Goal: Task Accomplishment & Management: Manage account settings

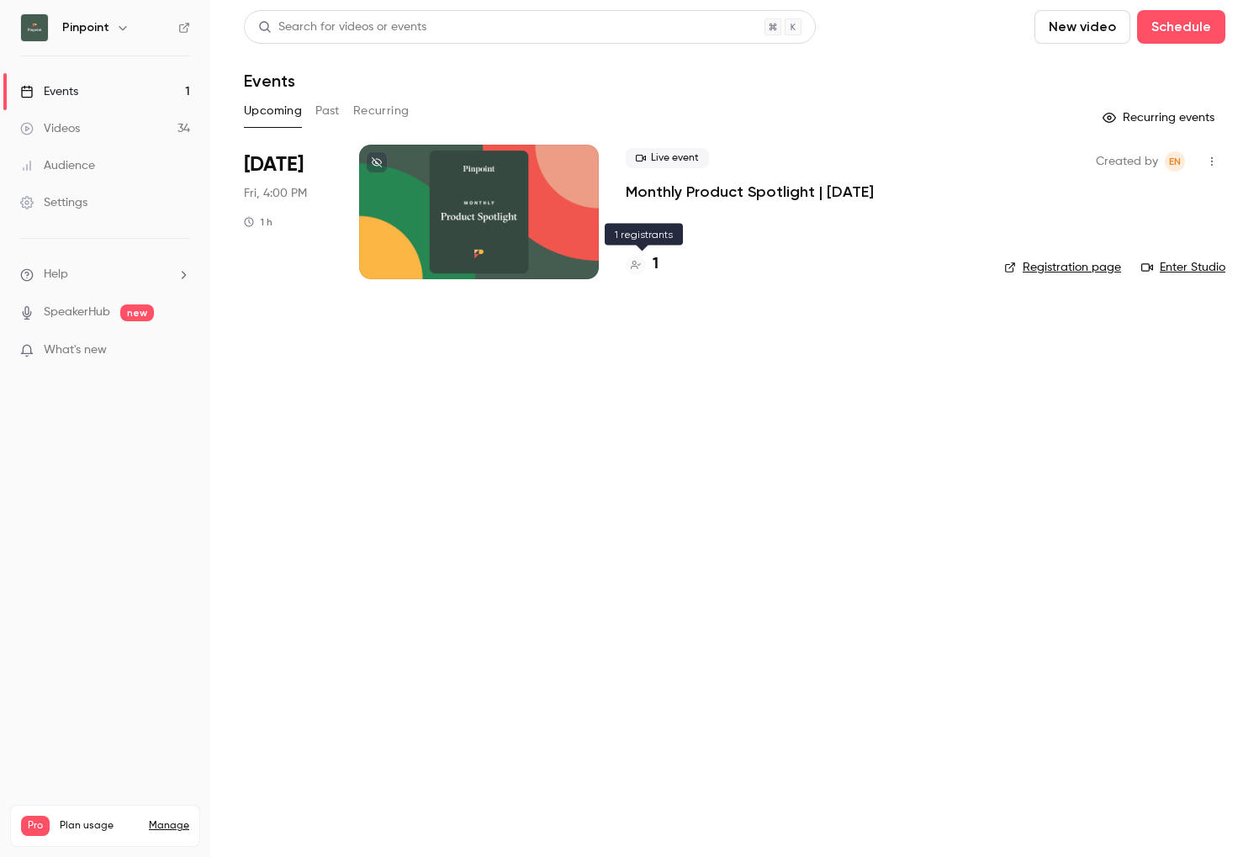
click at [643, 264] on div at bounding box center [636, 265] width 20 height 20
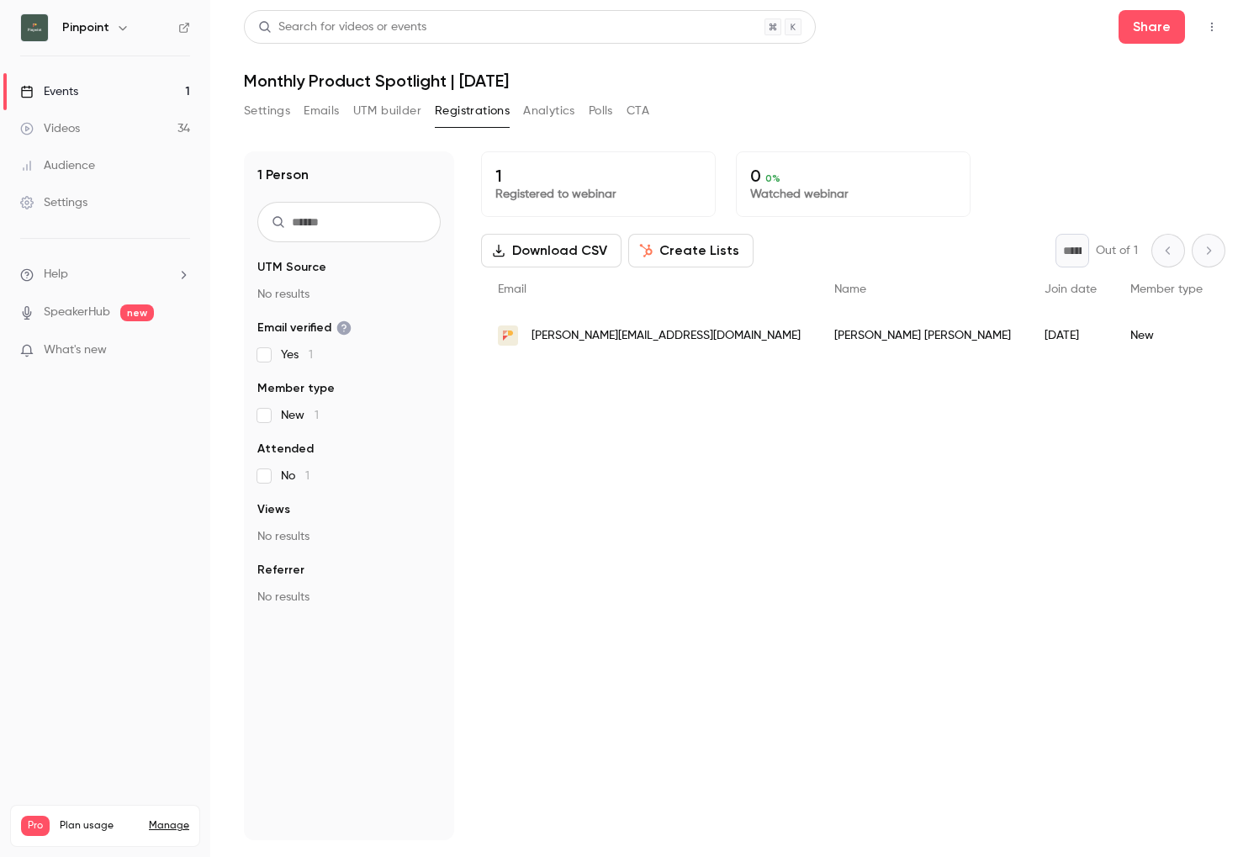
click at [108, 87] on link "Events 1" at bounding box center [105, 91] width 210 height 37
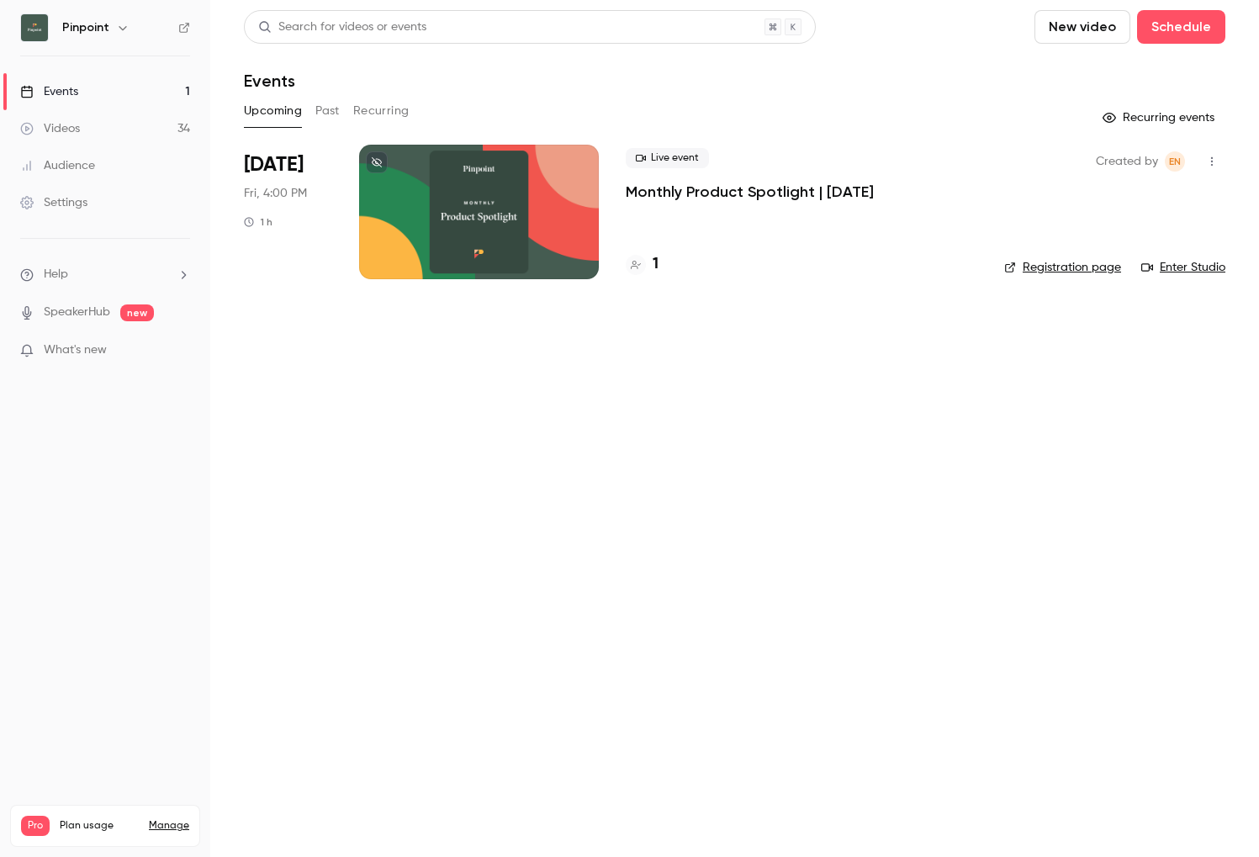
click at [443, 172] on div at bounding box center [479, 212] width 240 height 135
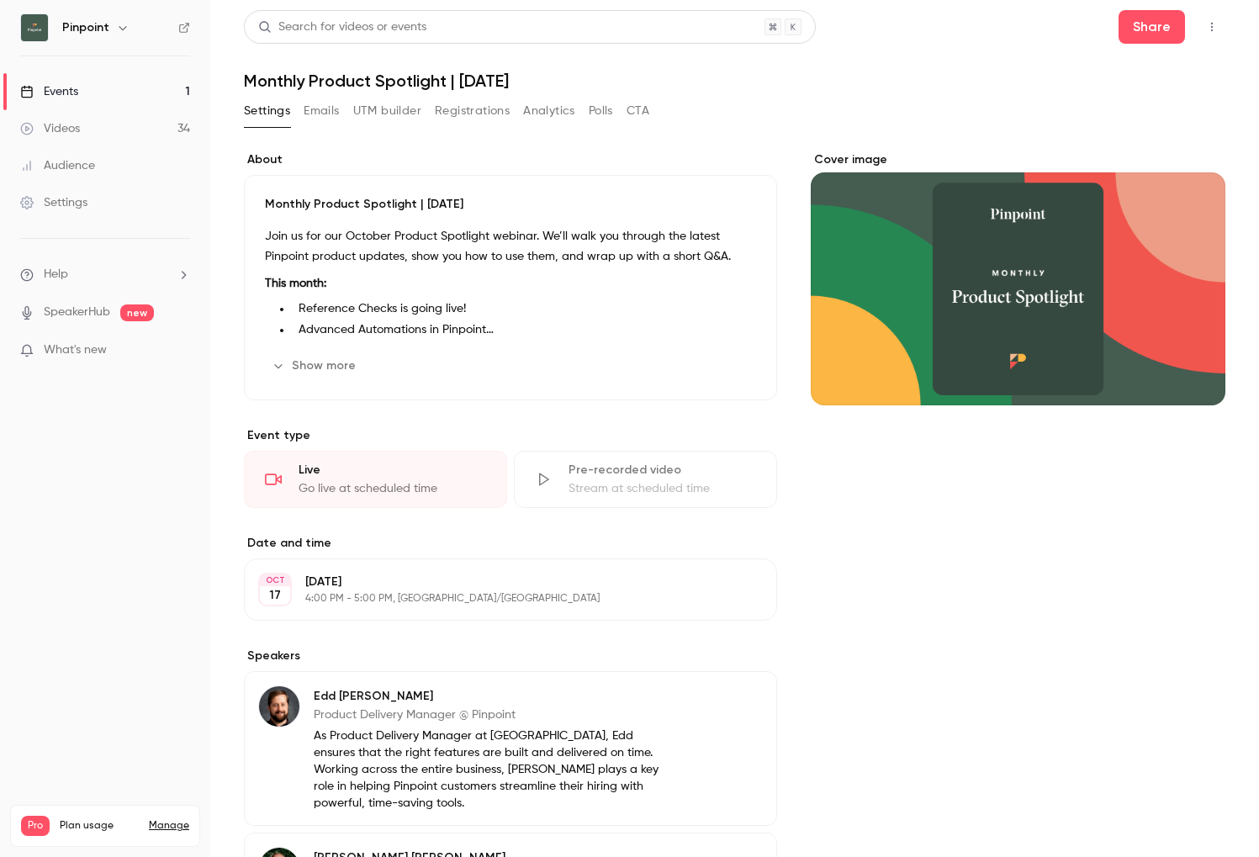
click at [316, 374] on button "Show more" at bounding box center [315, 365] width 101 height 27
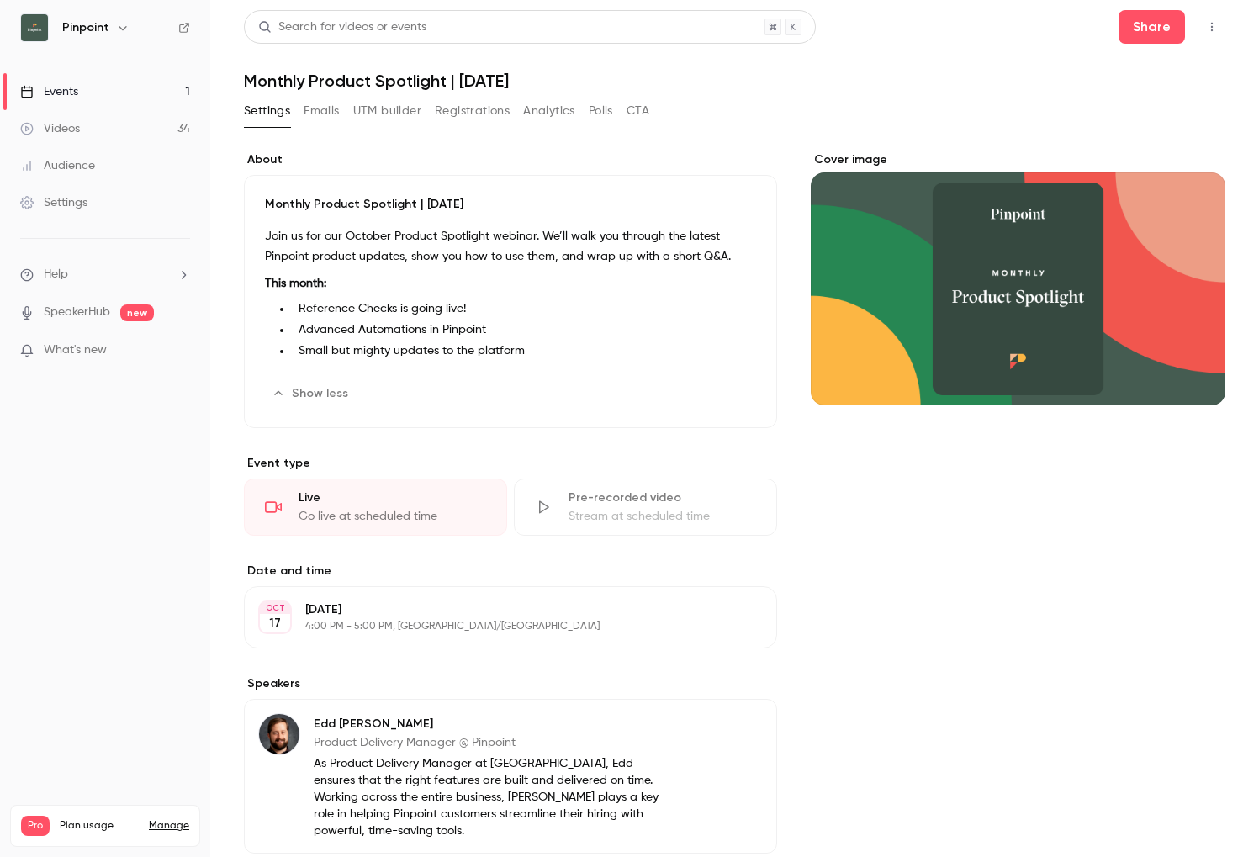
click at [454, 613] on p "[DATE]" at bounding box center [496, 609] width 383 height 17
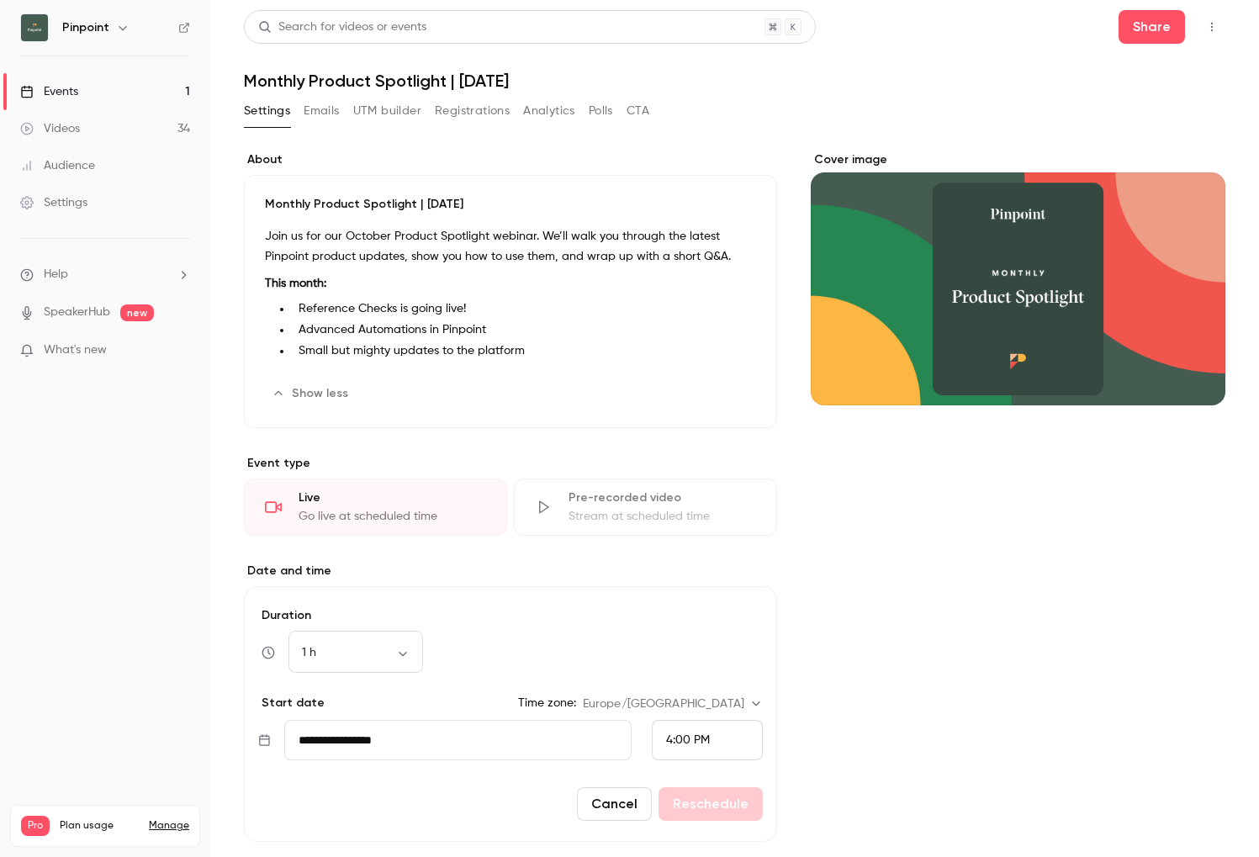
click at [696, 752] on div "4:00 PM" at bounding box center [707, 740] width 111 height 40
click at [393, 644] on div at bounding box center [629, 428] width 1259 height 857
click at [383, 654] on body "**********" at bounding box center [629, 428] width 1259 height 857
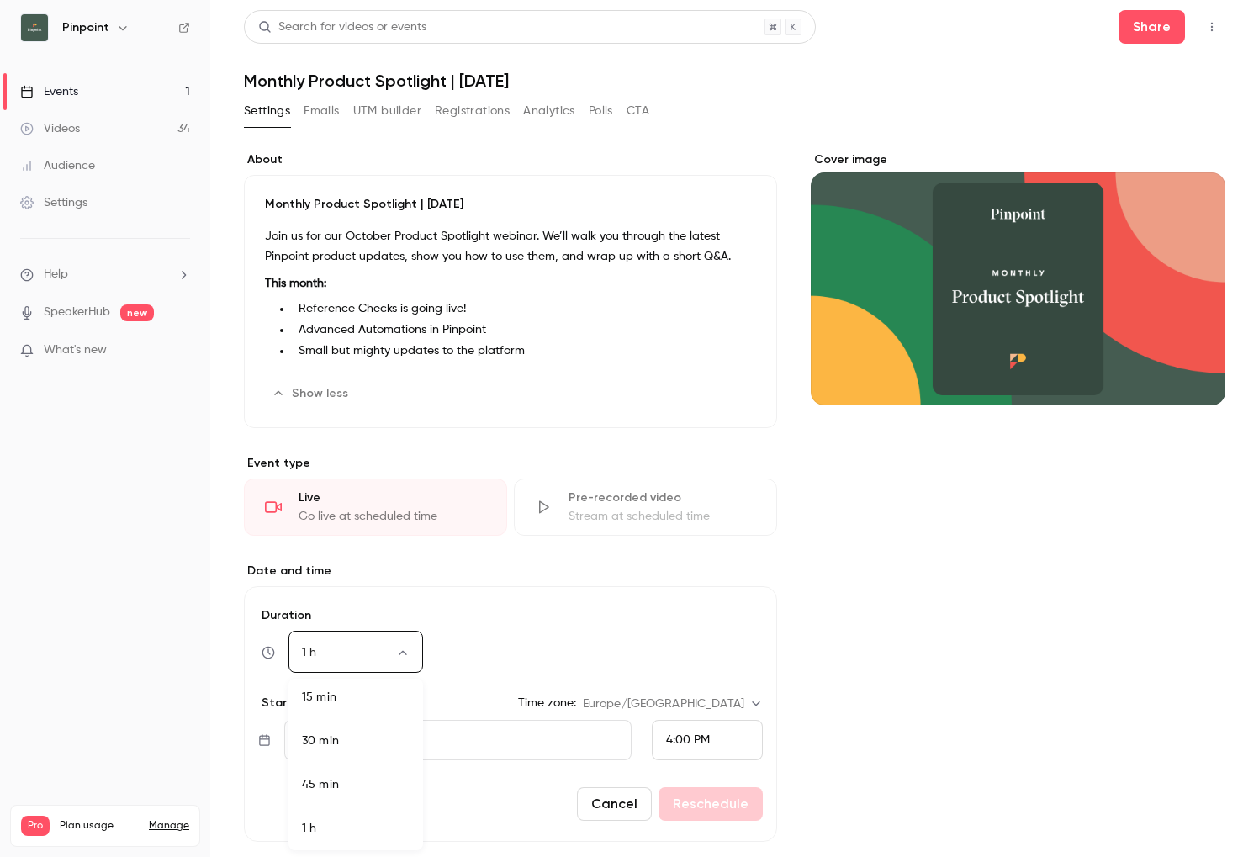
click at [347, 733] on li "30 min" at bounding box center [355, 741] width 135 height 44
type input "**"
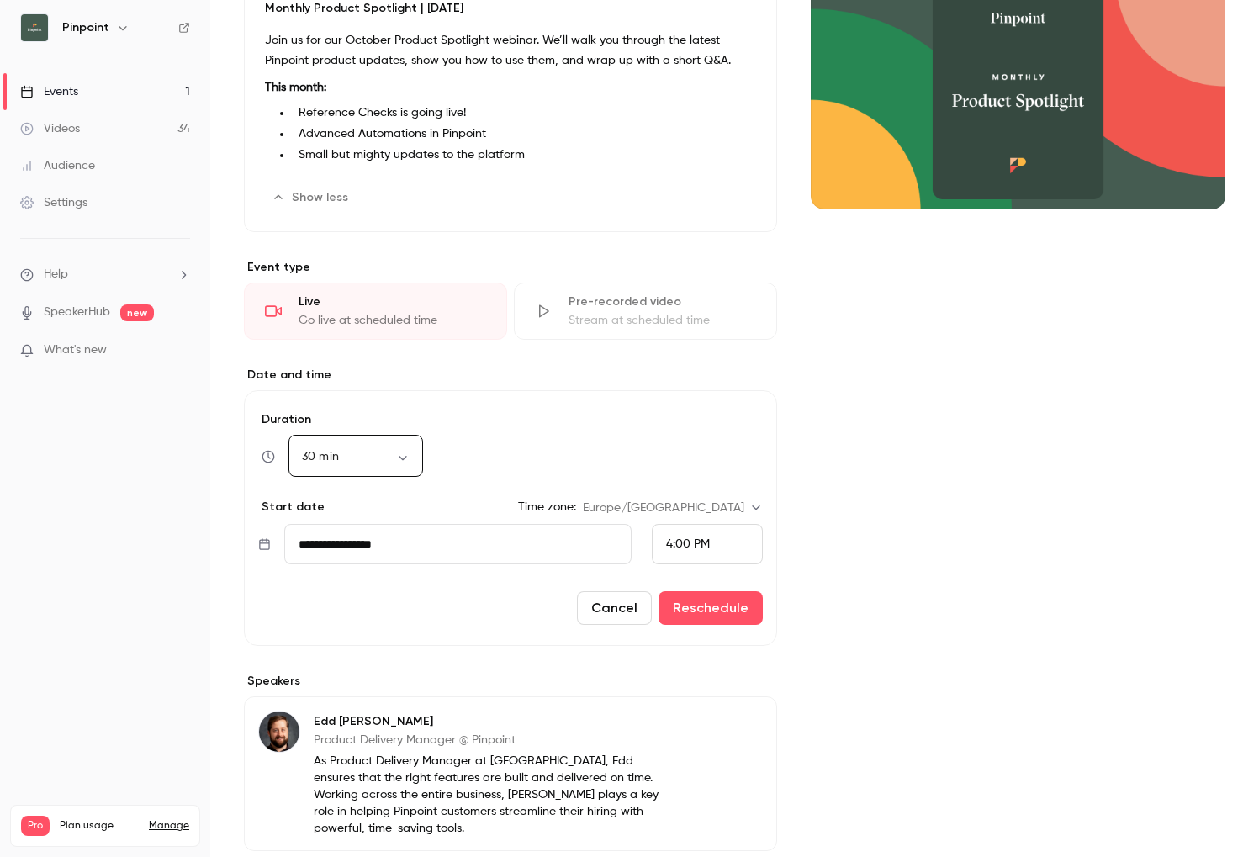
scroll to position [203, 0]
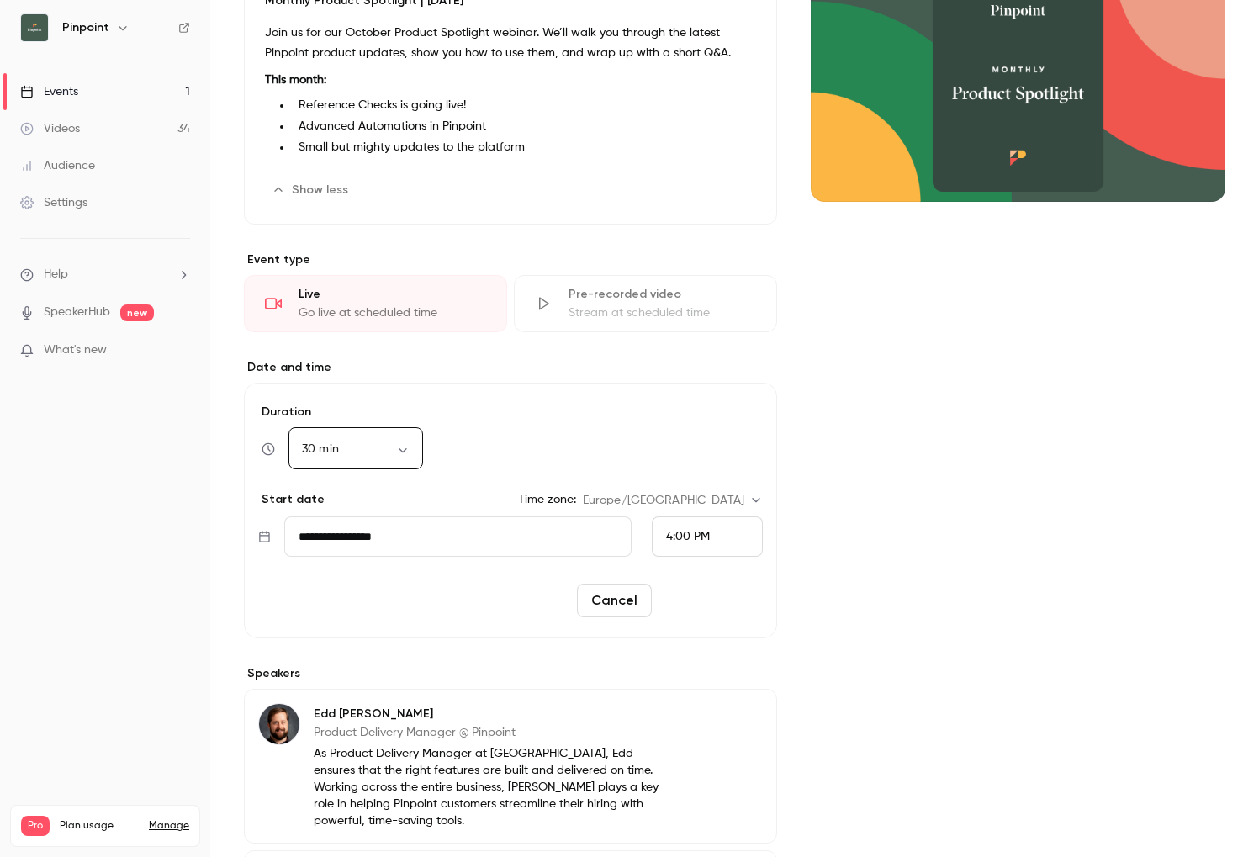
click at [721, 605] on button "Reschedule" at bounding box center [710, 601] width 104 height 34
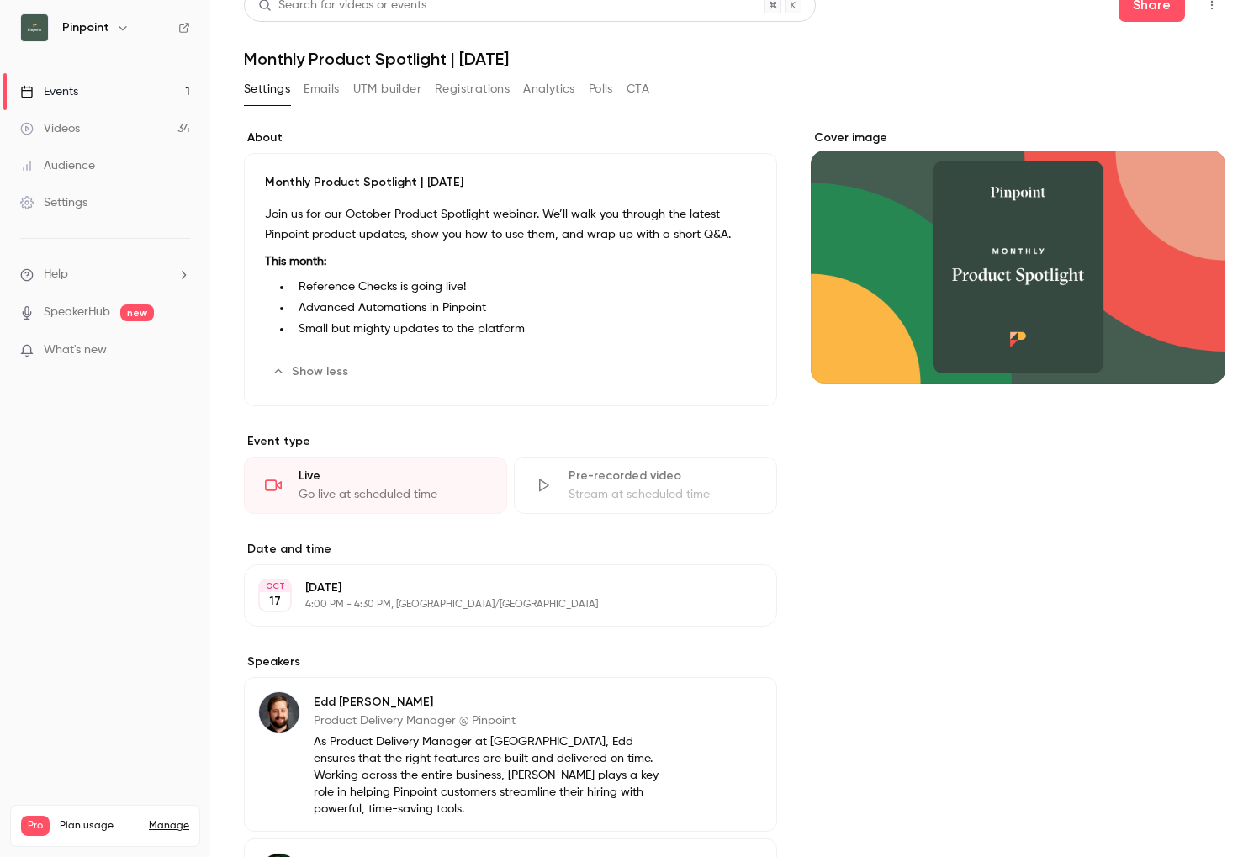
scroll to position [0, 0]
